Goal: Information Seeking & Learning: Learn about a topic

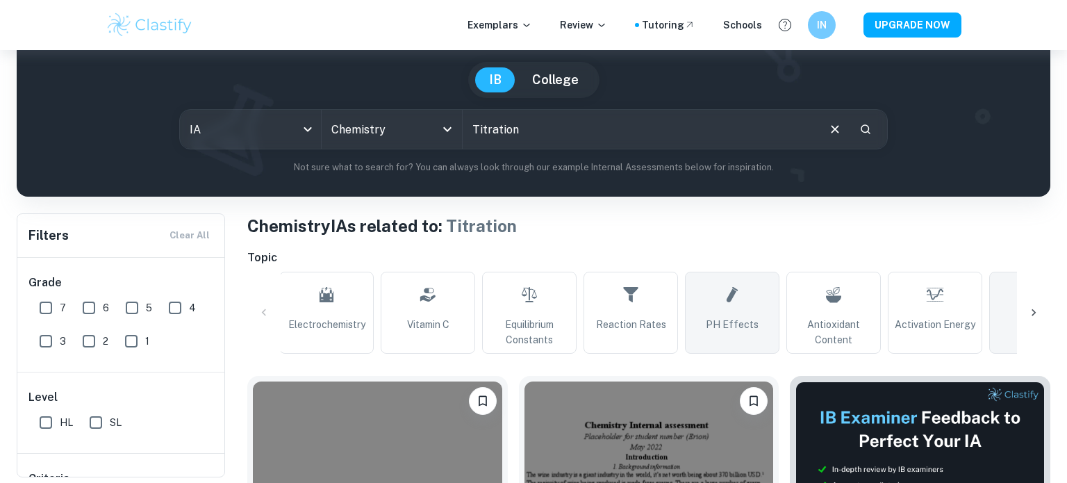
scroll to position [119, 0]
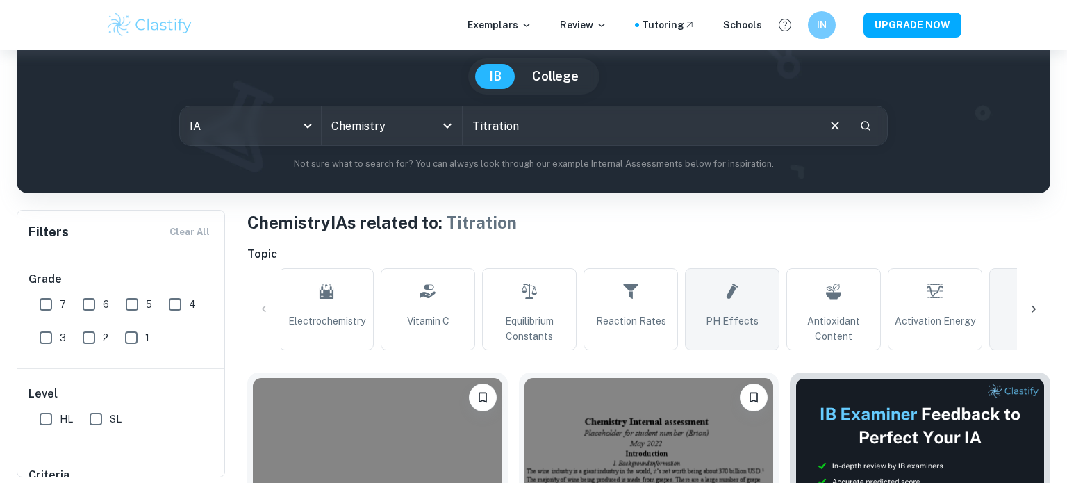
click at [707, 319] on link "pH Effects" at bounding box center [732, 309] width 94 height 82
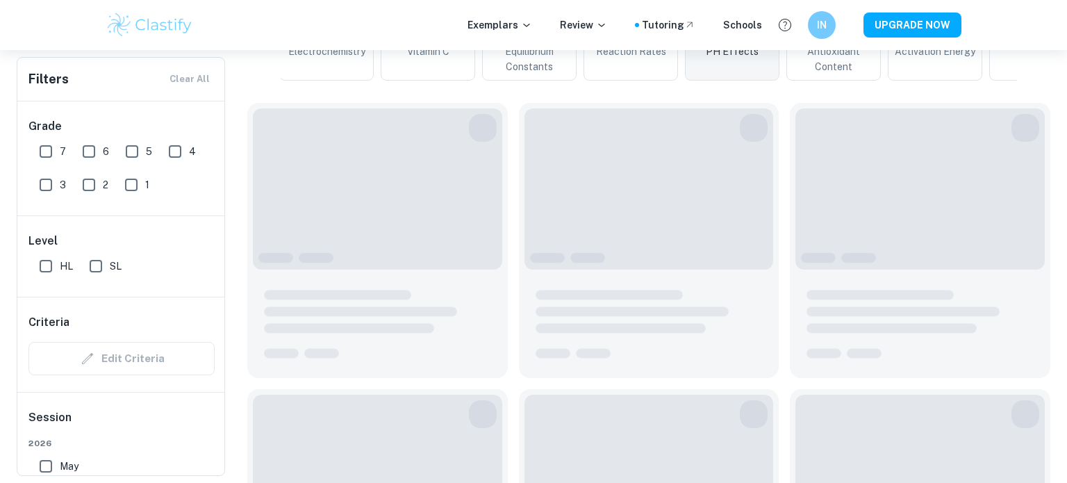
scroll to position [394, 0]
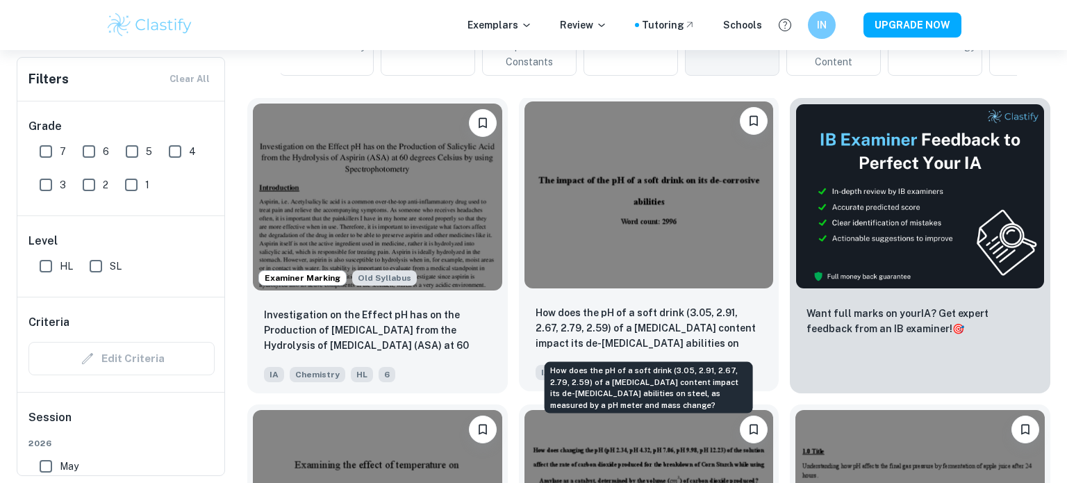
click at [623, 338] on p "How does the pH of a soft drink (3.05, 2.91, 2.67, 2.79, 2.59) of a phosphoric …" at bounding box center [649, 328] width 227 height 47
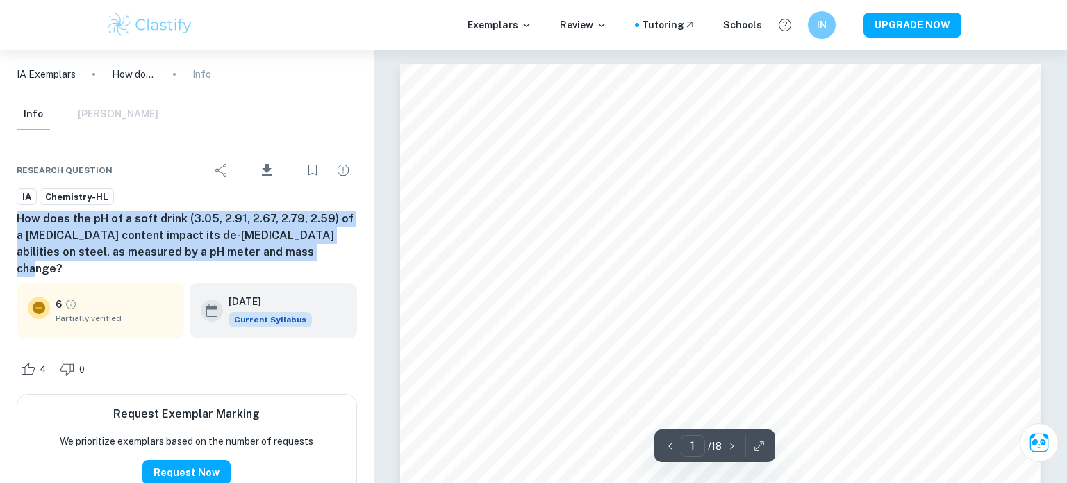
drag, startPoint x: 17, startPoint y: 220, endPoint x: 273, endPoint y: 254, distance: 257.9
click at [273, 254] on h6 "How does the pH of a soft drink (3.05, 2.91, 2.67, 2.79, 2.59) of a phosphoric …" at bounding box center [187, 244] width 340 height 67
copy h6 "How does the pH of a soft drink (3.05, 2.91, 2.67, 2.79, 2.59) of a phosphoric …"
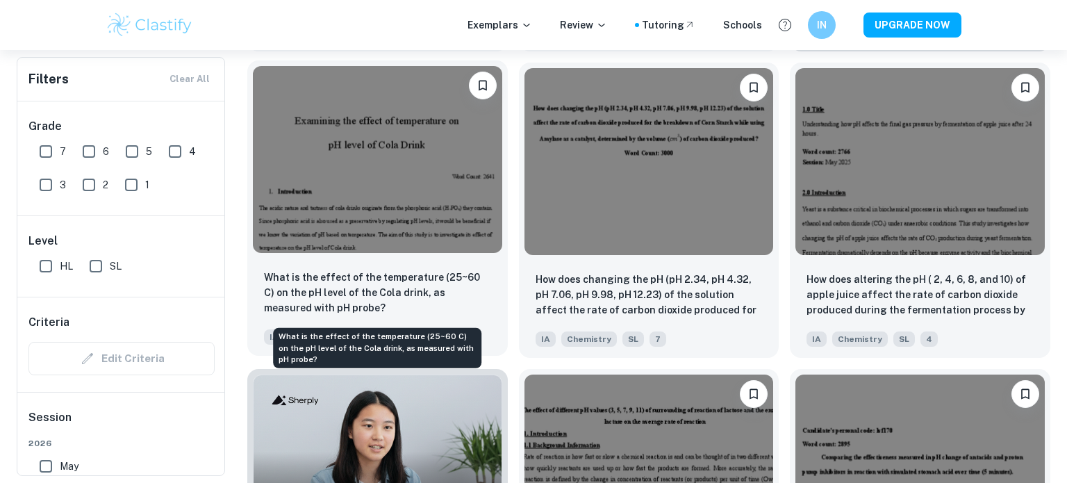
scroll to position [736, 0]
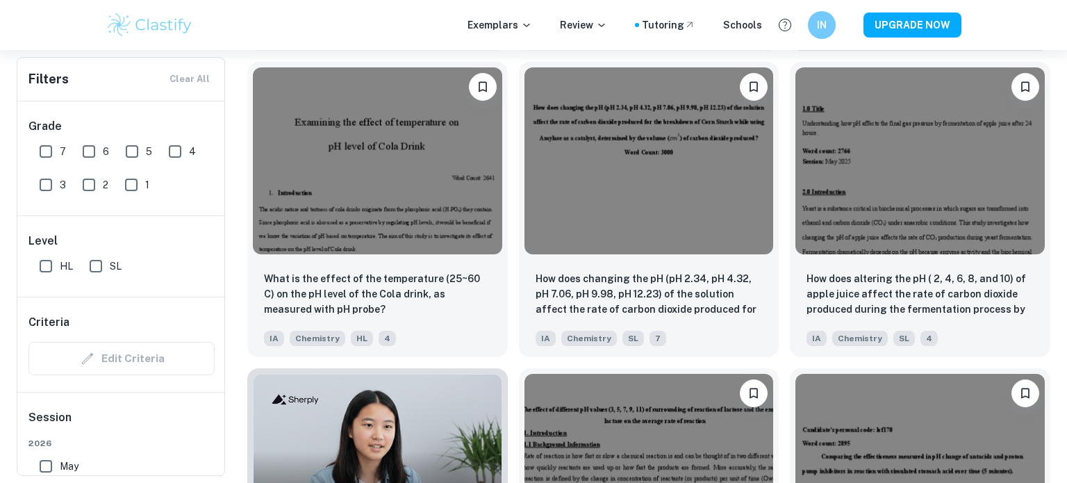
click at [51, 140] on input "7" at bounding box center [46, 152] width 28 height 28
checkbox input "true"
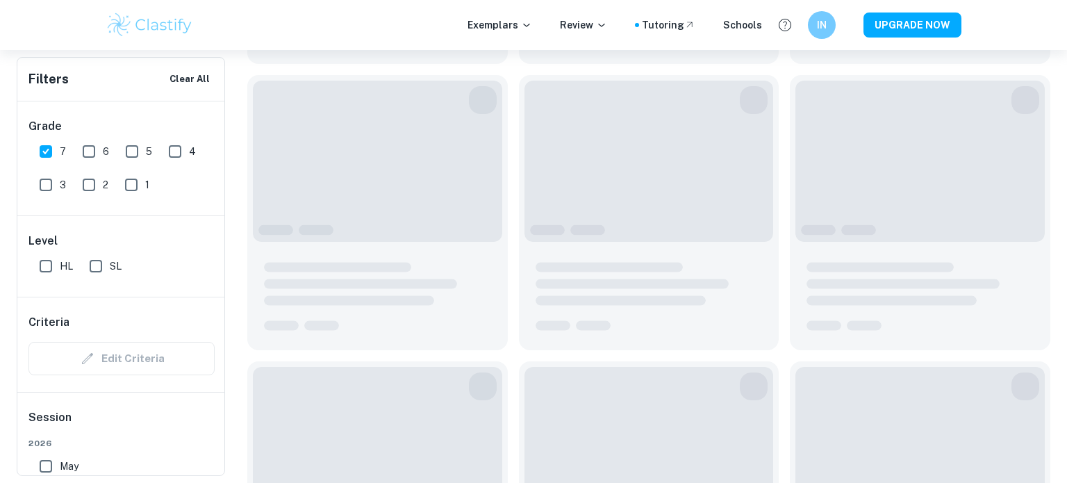
click at [104, 148] on span "6" at bounding box center [106, 151] width 6 height 15
click at [103, 148] on input "6" at bounding box center [89, 152] width 28 height 28
checkbox input "true"
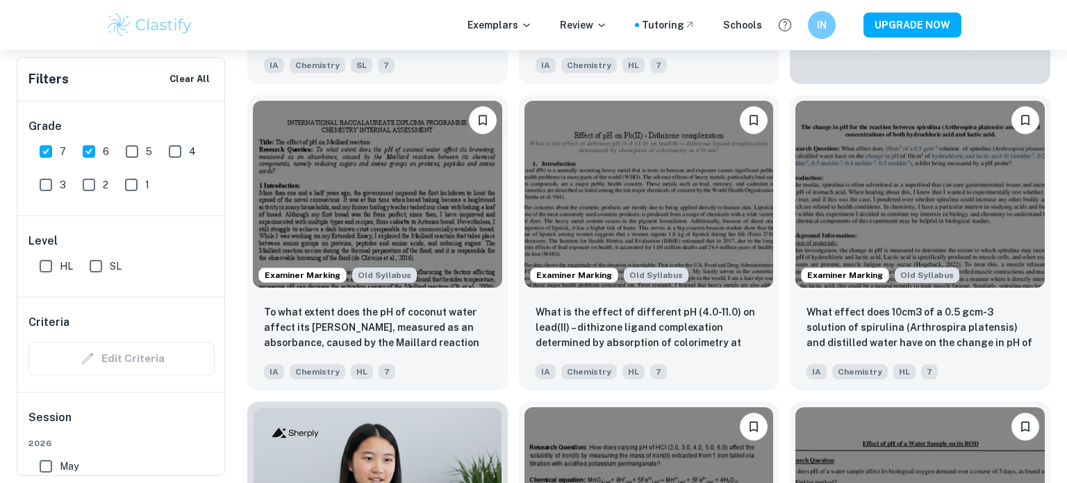
click at [90, 276] on input "SL" at bounding box center [96, 266] width 28 height 28
checkbox input "true"
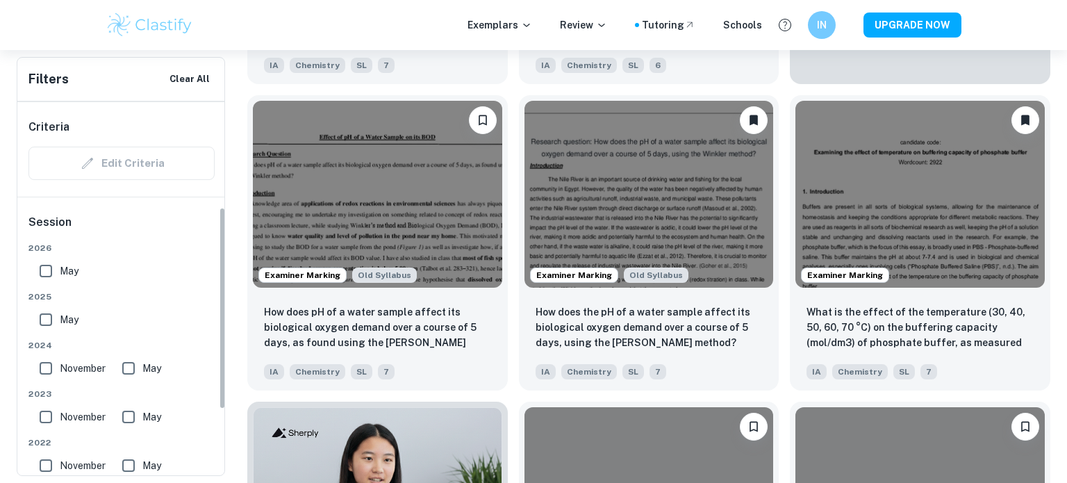
scroll to position [430, 0]
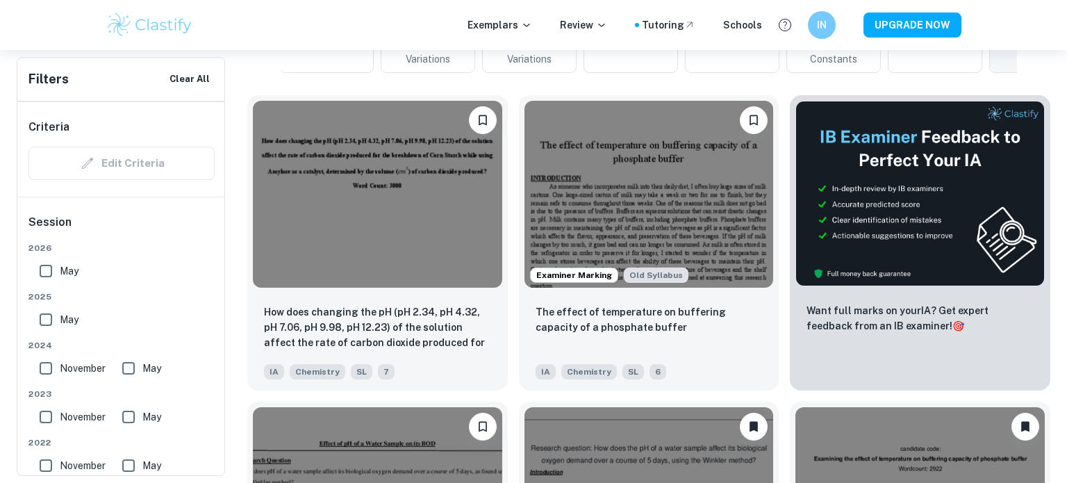
click at [43, 272] on input "May" at bounding box center [46, 271] width 28 height 28
checkbox input "true"
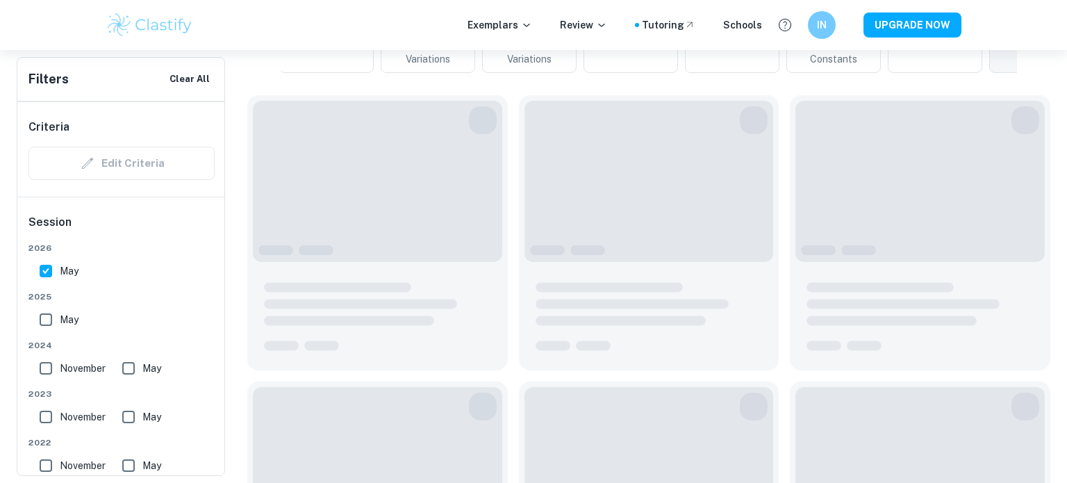
click at [43, 326] on input "May" at bounding box center [46, 320] width 28 height 28
checkbox input "true"
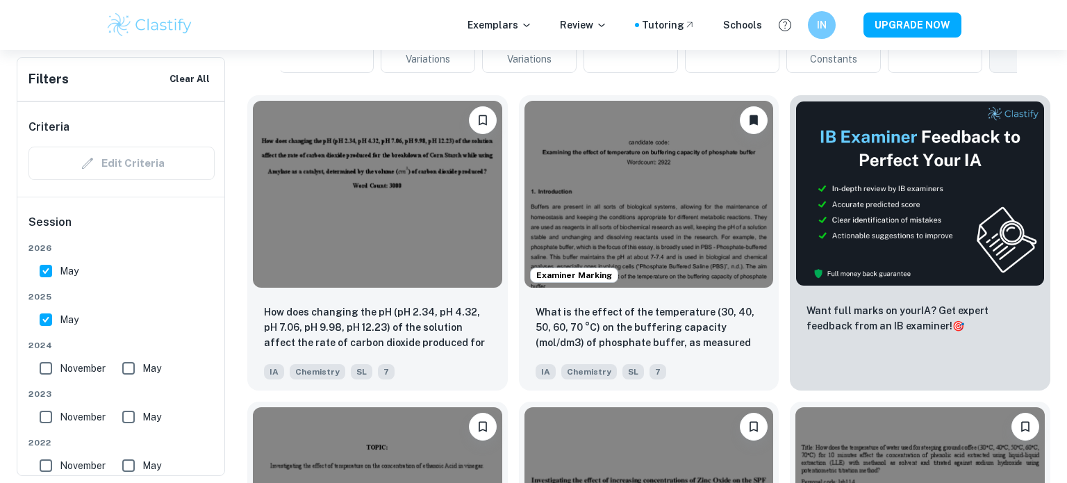
click at [43, 363] on input "November" at bounding box center [46, 368] width 28 height 28
checkbox input "true"
click at [129, 371] on input "May" at bounding box center [129, 368] width 28 height 28
checkbox input "true"
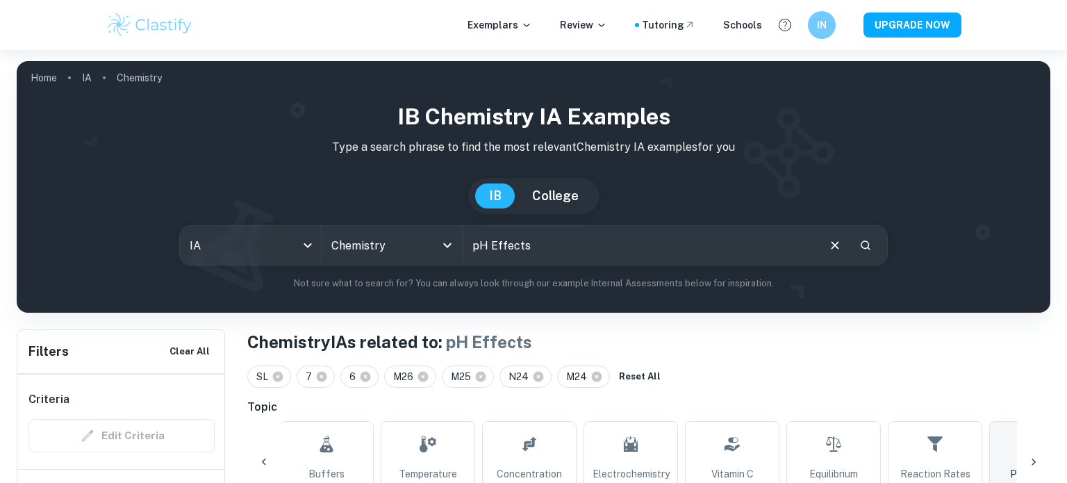
scroll to position [165, 0]
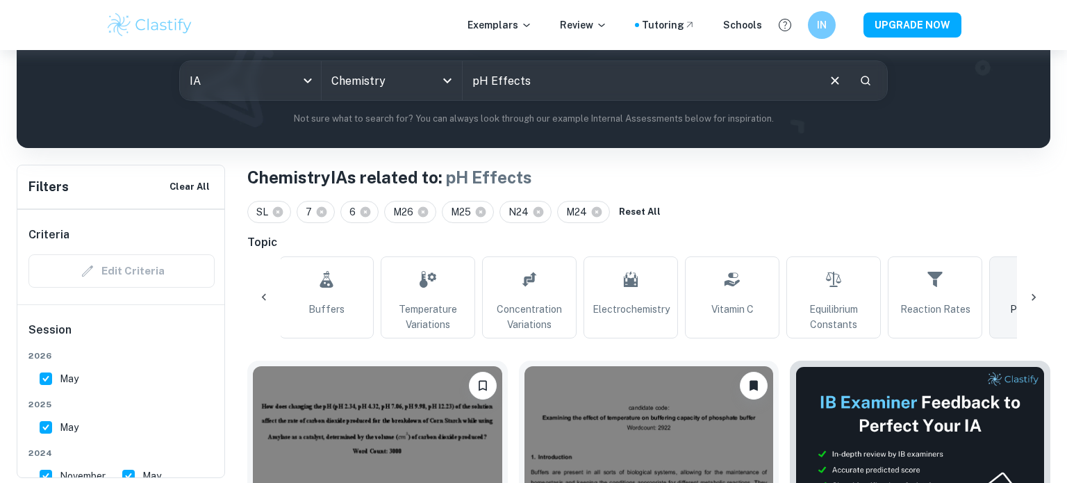
click at [1030, 297] on icon at bounding box center [1034, 297] width 14 height 14
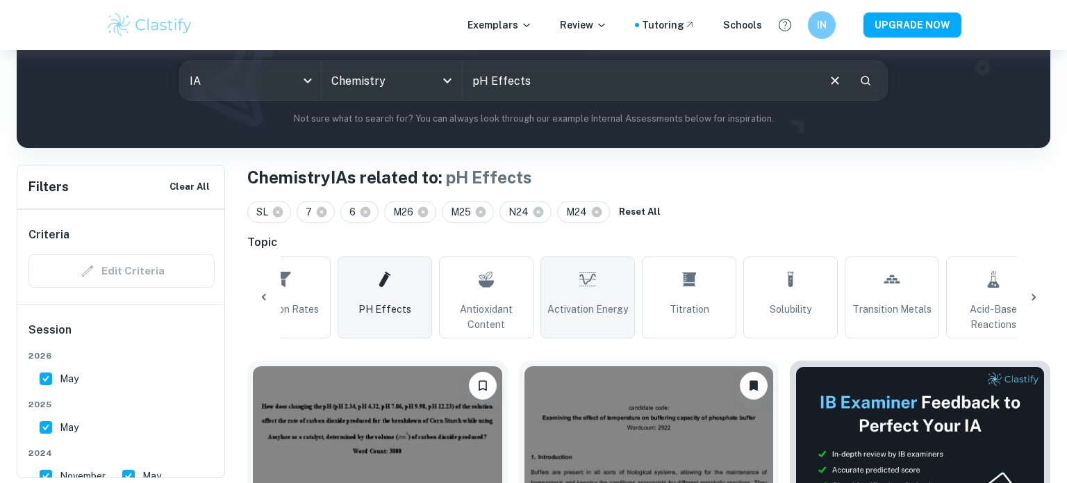
scroll to position [0, 957]
click at [389, 306] on span "pH Effects" at bounding box center [384, 309] width 53 height 15
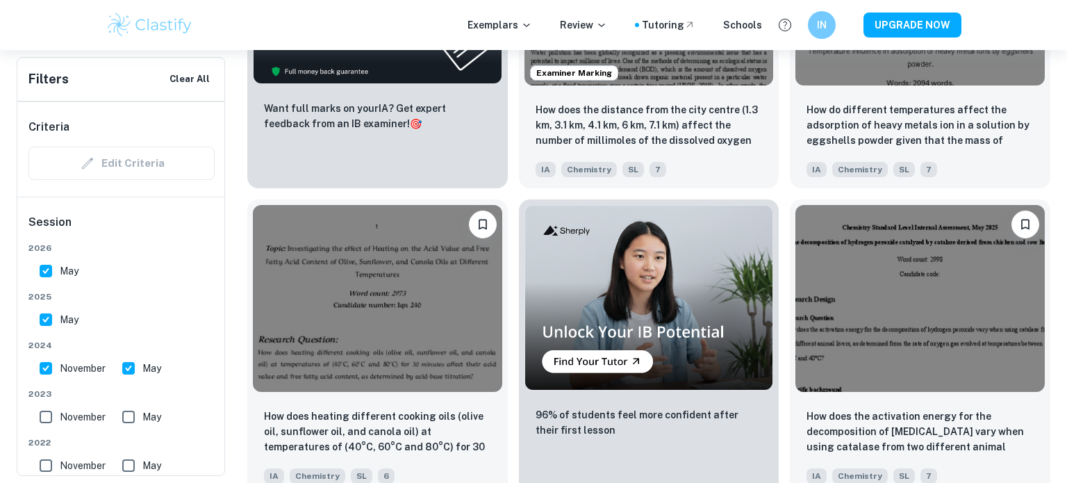
scroll to position [2468, 0]
